Goal: Information Seeking & Learning: Learn about a topic

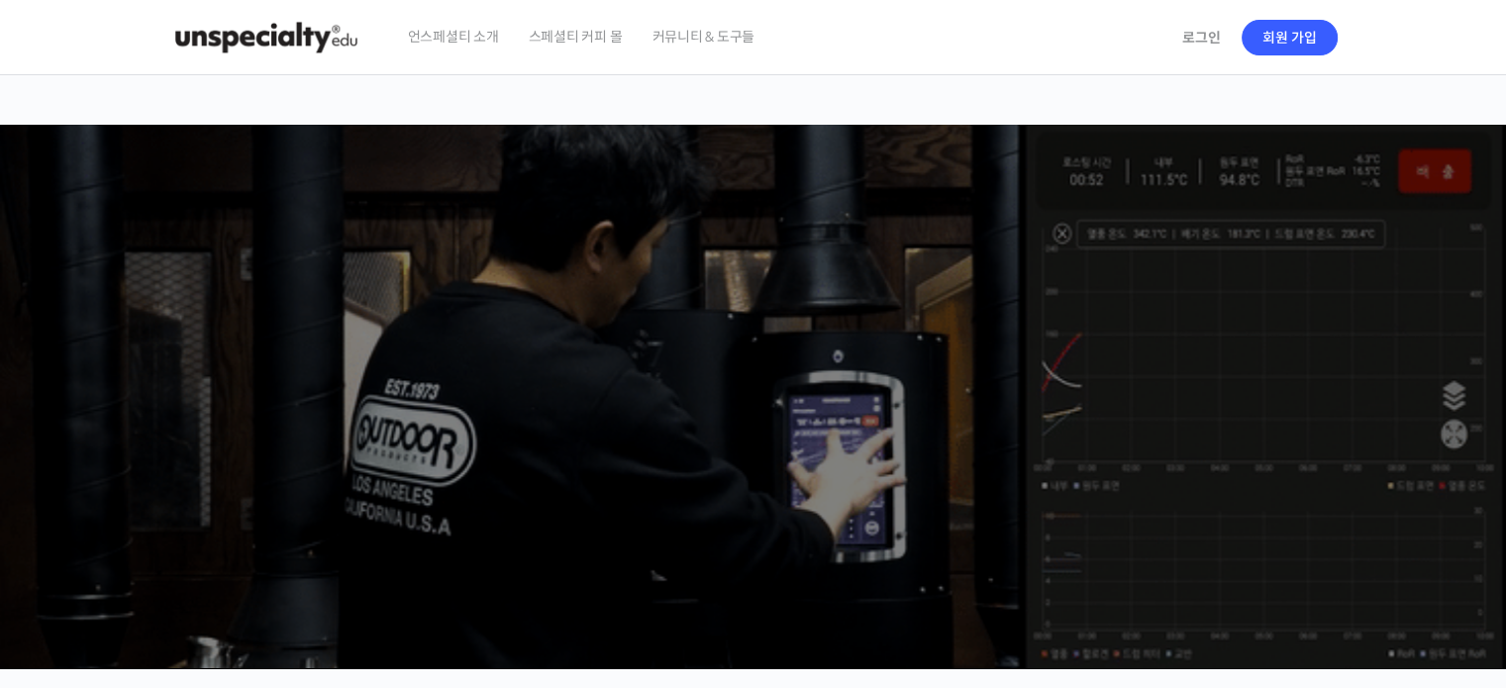
click at [591, 36] on span "스페셜티 커피 몰" at bounding box center [576, 36] width 94 height 75
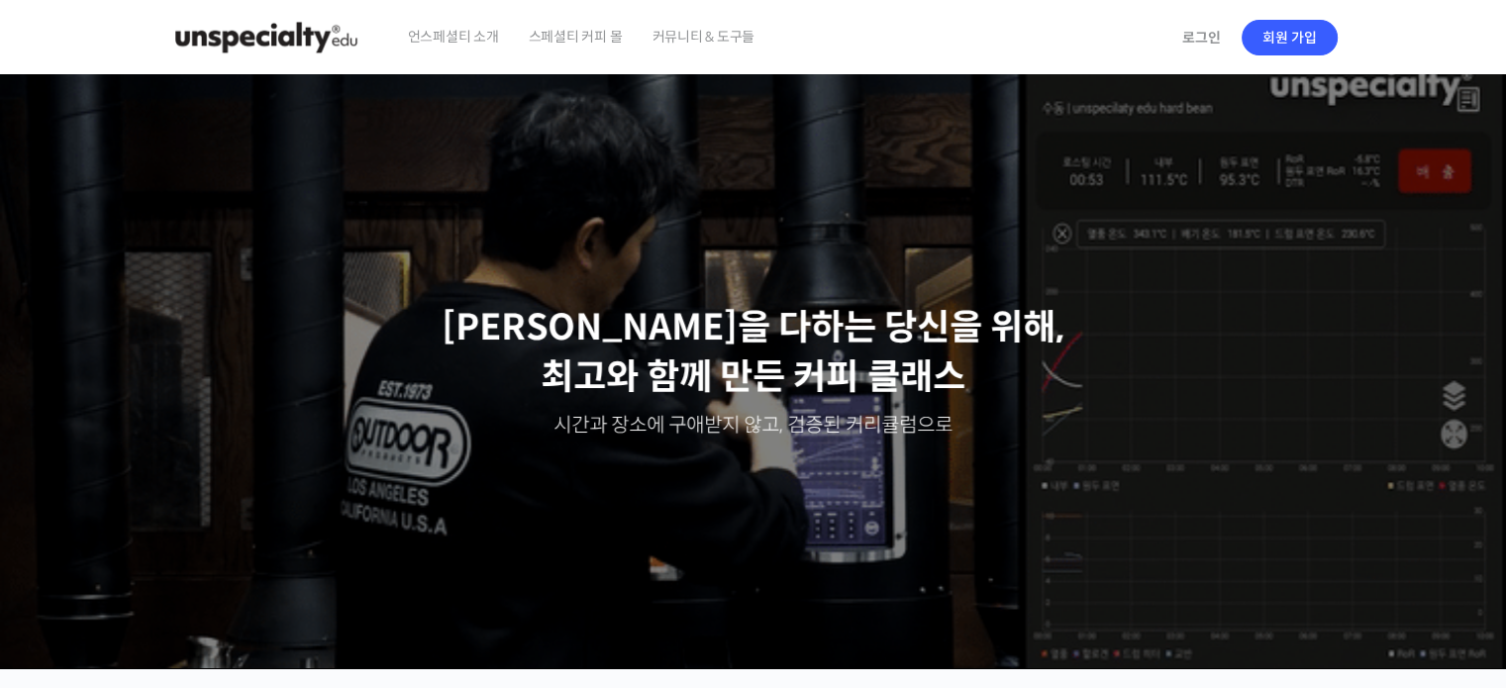
click at [588, 40] on span "스페셜티 커피 몰" at bounding box center [576, 36] width 94 height 75
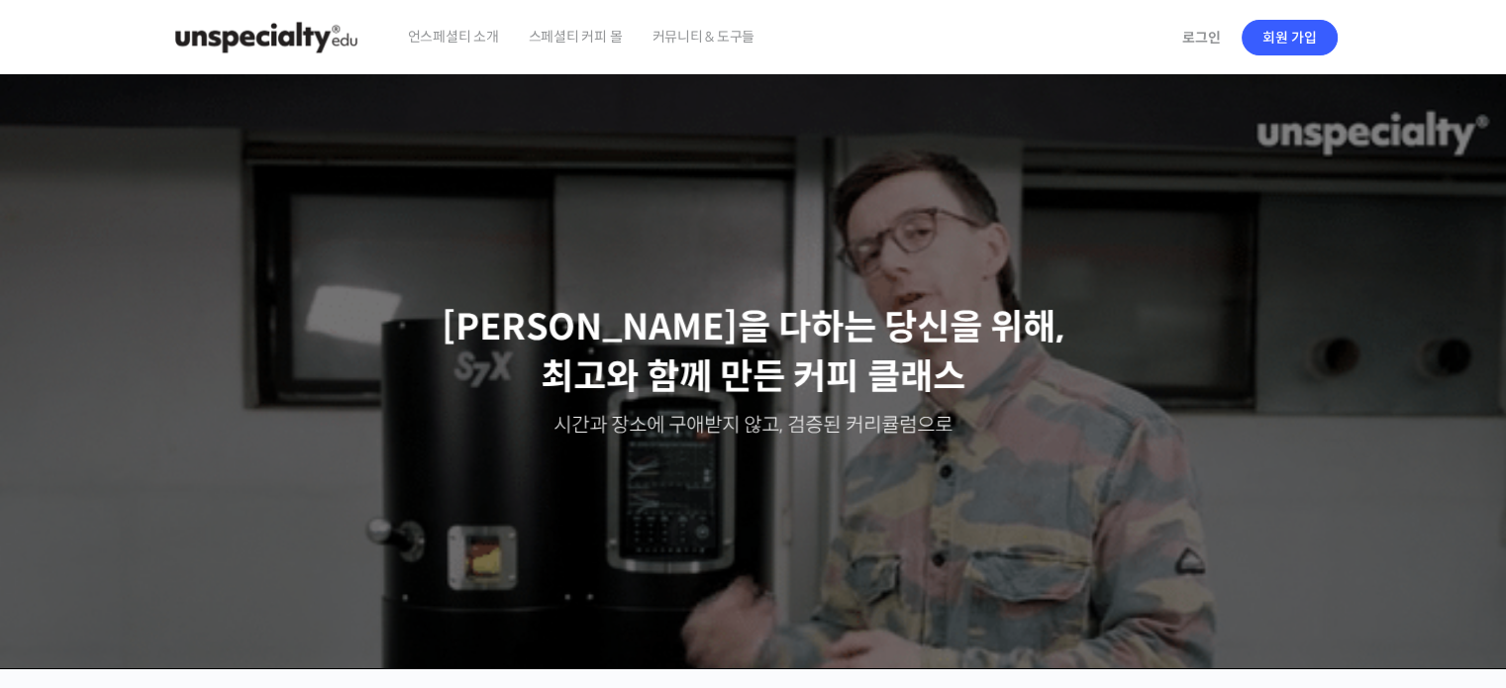
click at [578, 33] on span "스페셜티 커피 몰" at bounding box center [576, 36] width 94 height 75
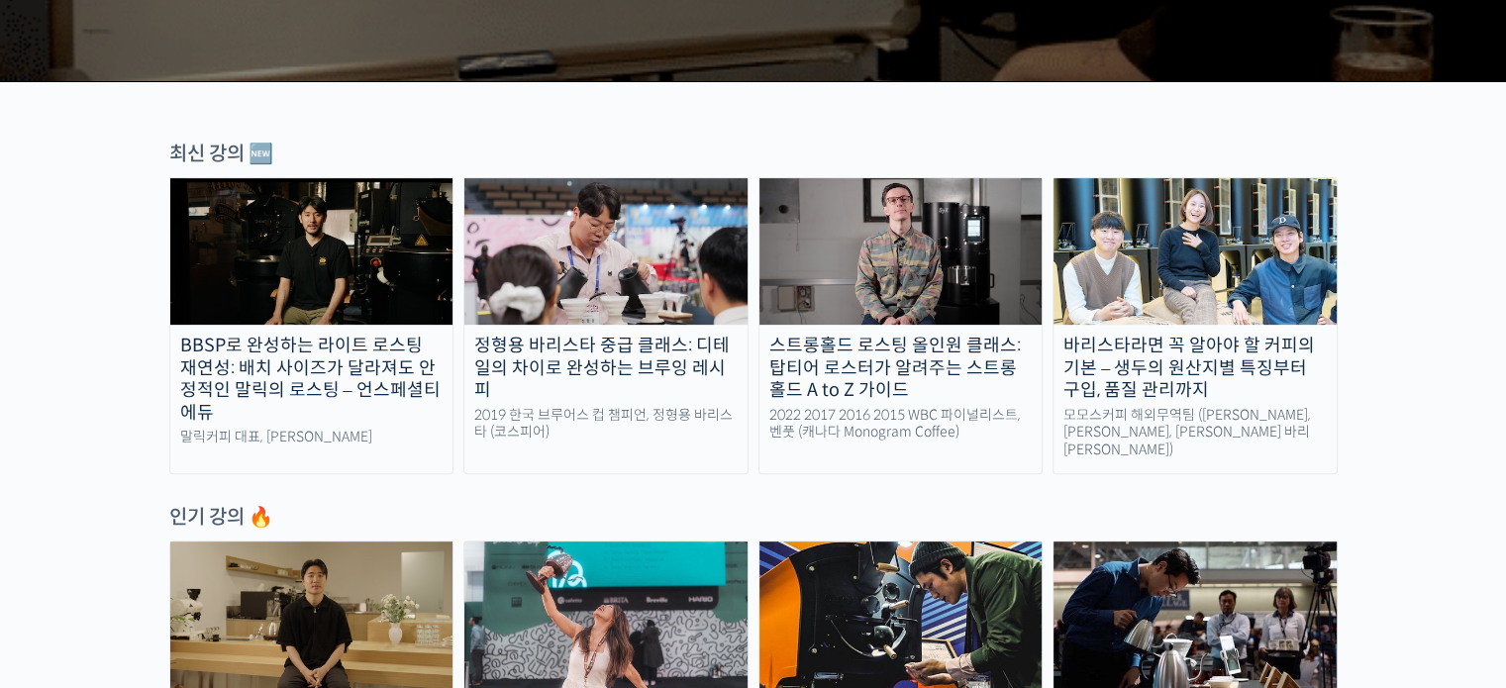
scroll to position [792, 0]
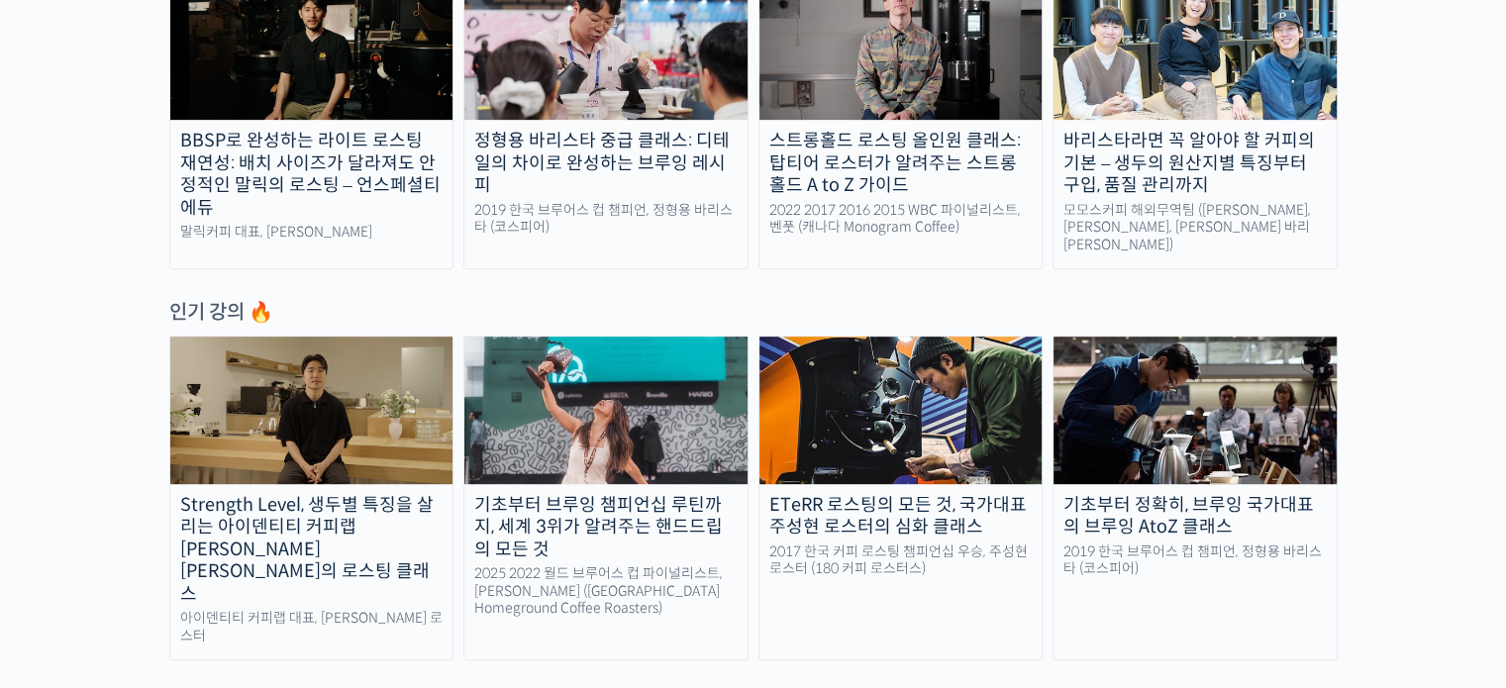
click at [389, 153] on div "BBSP로 완성하는 라이트 로스팅 재연성: 배치 사이즈가 달라져도 안정적인 말릭의 로스팅 – 언스페셜티 에듀" at bounding box center [311, 174] width 283 height 89
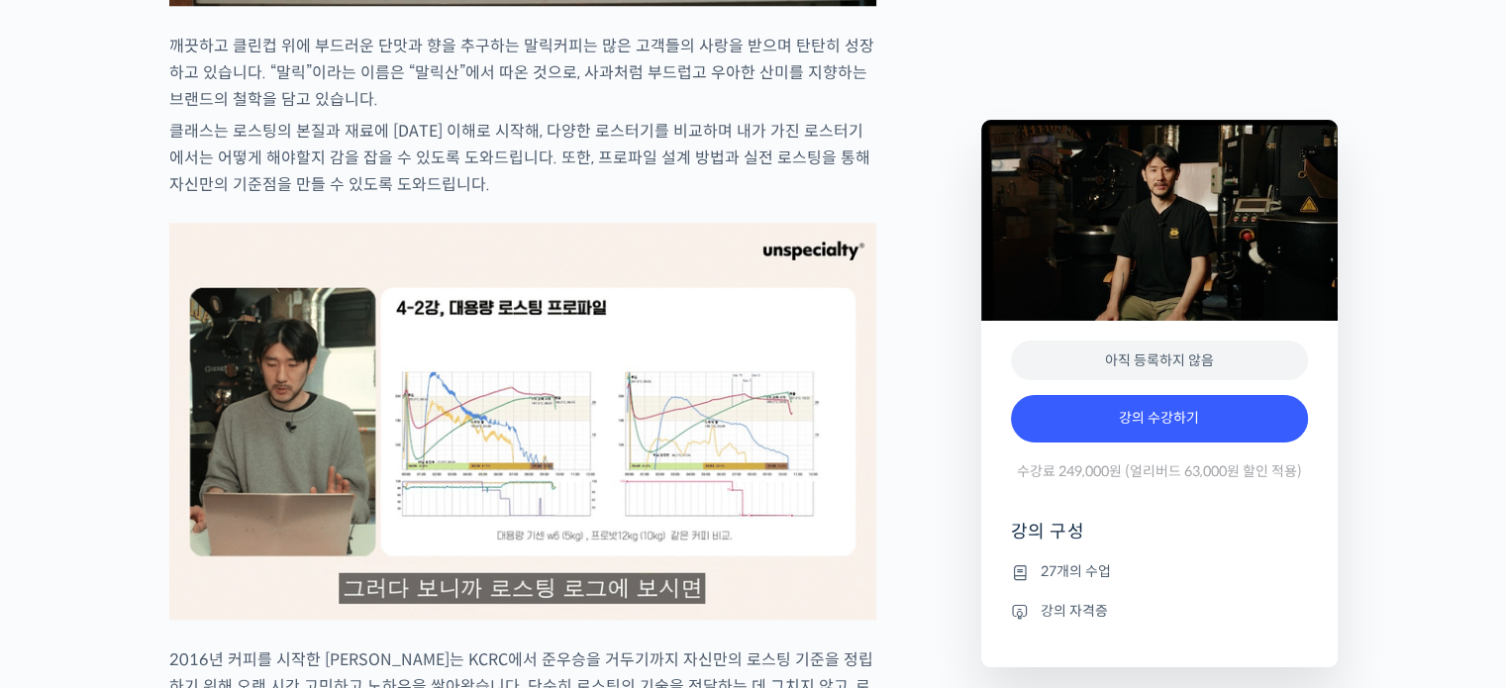
scroll to position [1980, 0]
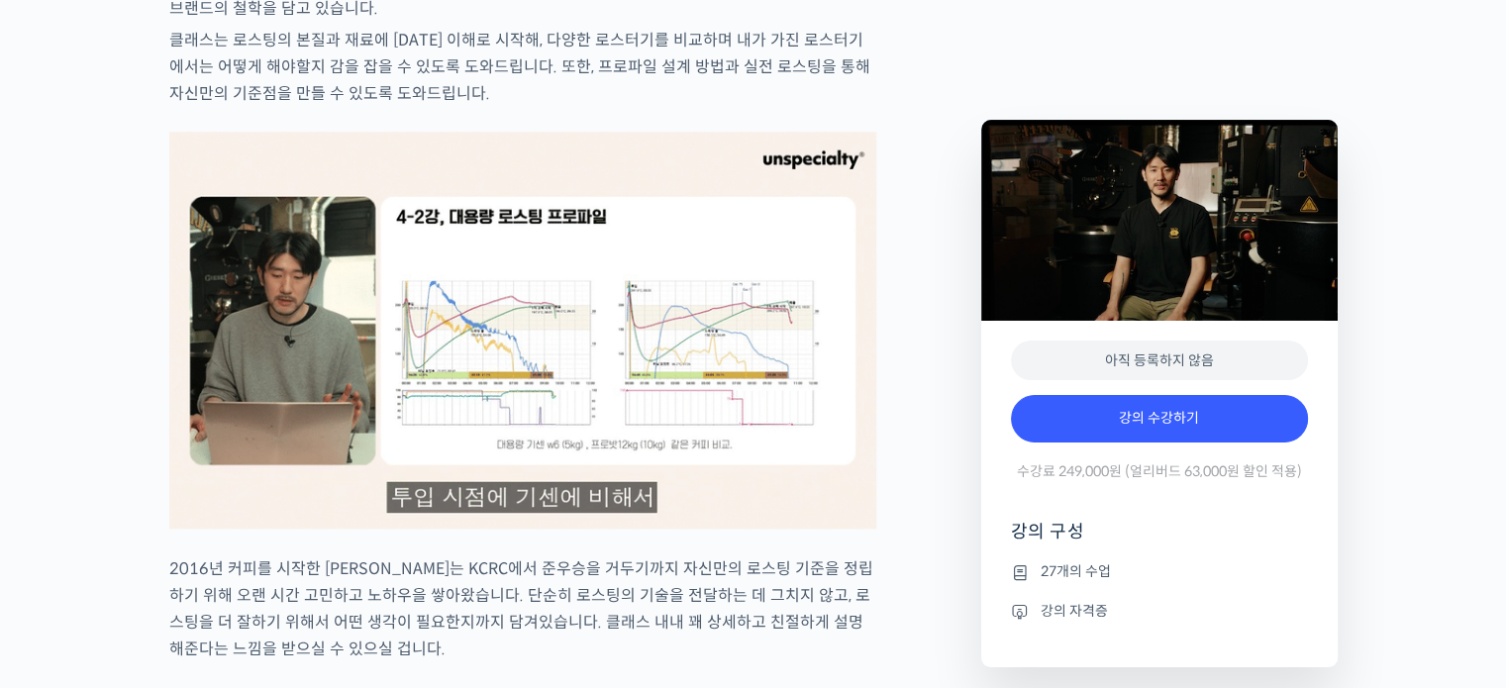
type input "[EMAIL_ADDRESS][DOMAIN_NAME]"
click at [663, 362] on img at bounding box center [522, 330] width 707 height 397
click at [519, 107] on p "클래스는 로스팅의 본질과 재료에 [DATE] 이해로 시작해, 다양한 로스터기를 비교하며 내가 가진 로스터기에서는 어떻게 해야할지 감을 잡을 수…" at bounding box center [522, 67] width 707 height 80
